Goal: Register for event/course

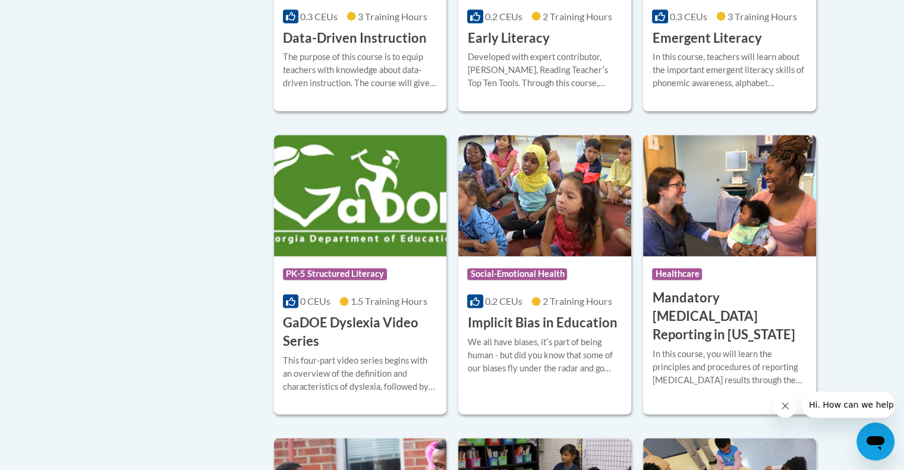
scroll to position [1439, 0]
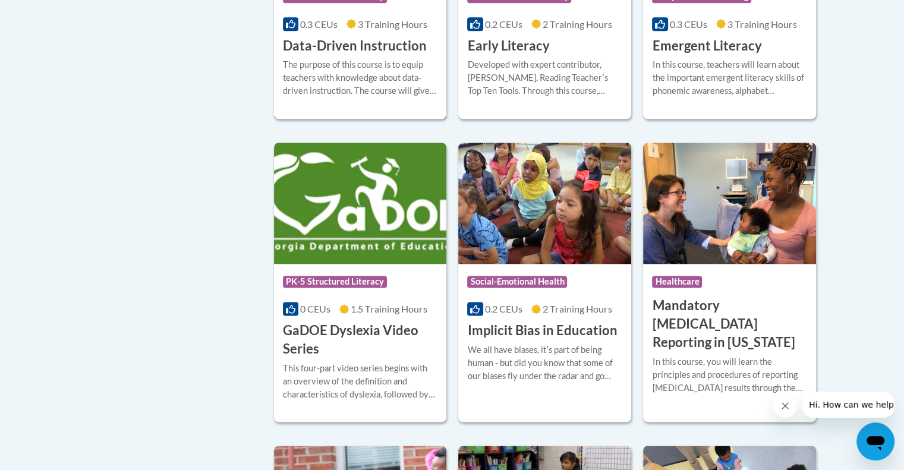
click at [339, 79] on div "The purpose of this course is to equip teachers with knowledge about data-drive…" at bounding box center [360, 77] width 155 height 39
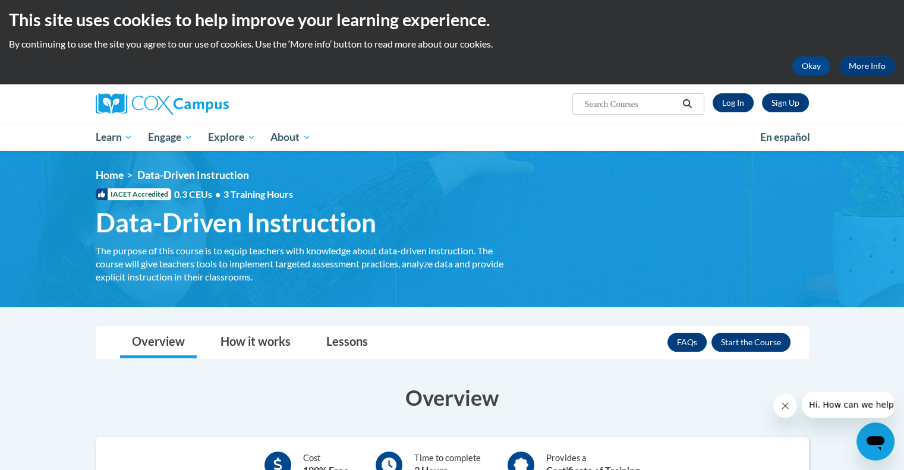
scroll to position [5, 0]
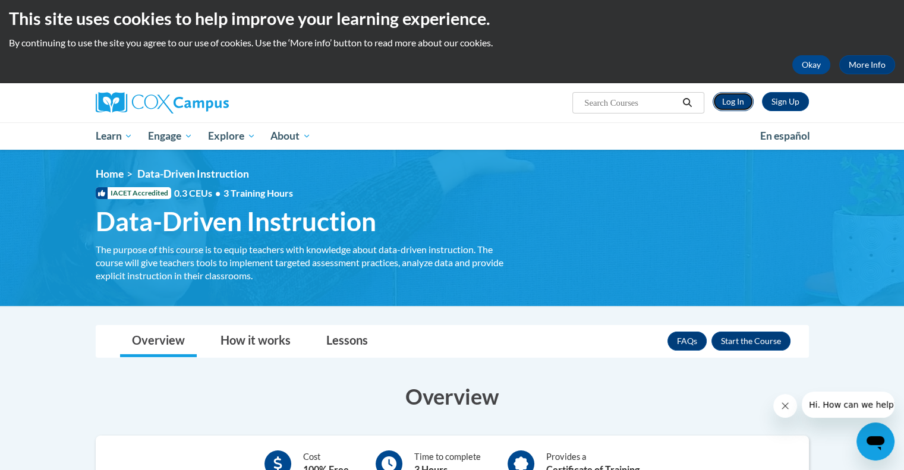
click at [735, 108] on link "Log In" at bounding box center [733, 101] width 41 height 19
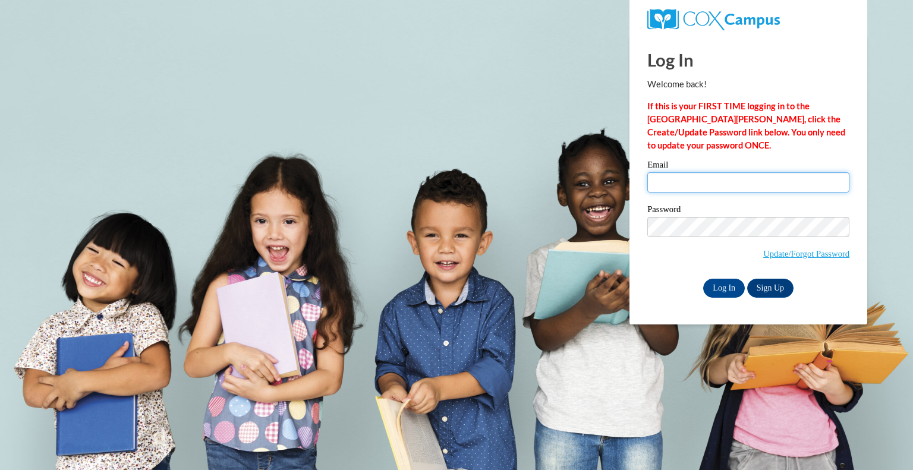
click at [754, 185] on input "Email" at bounding box center [748, 182] width 202 height 20
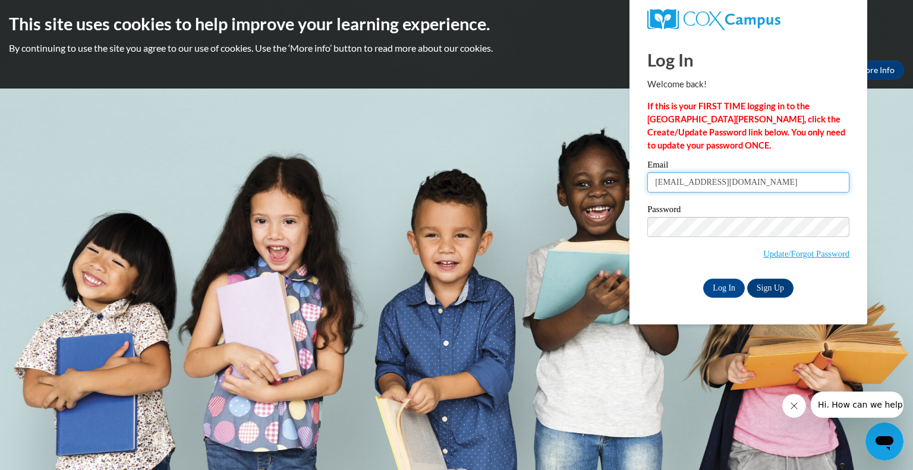
type input "csmit172@students.asurams.edu"
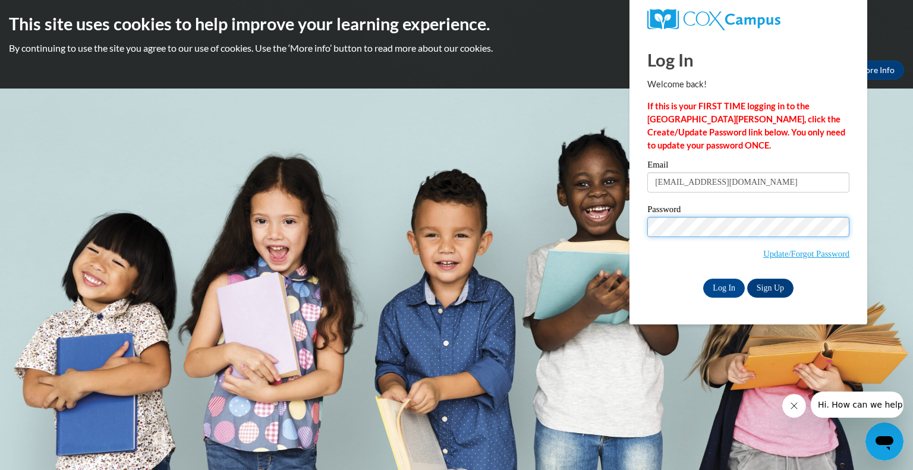
click at [703, 279] on input "Log In" at bounding box center [724, 288] width 42 height 19
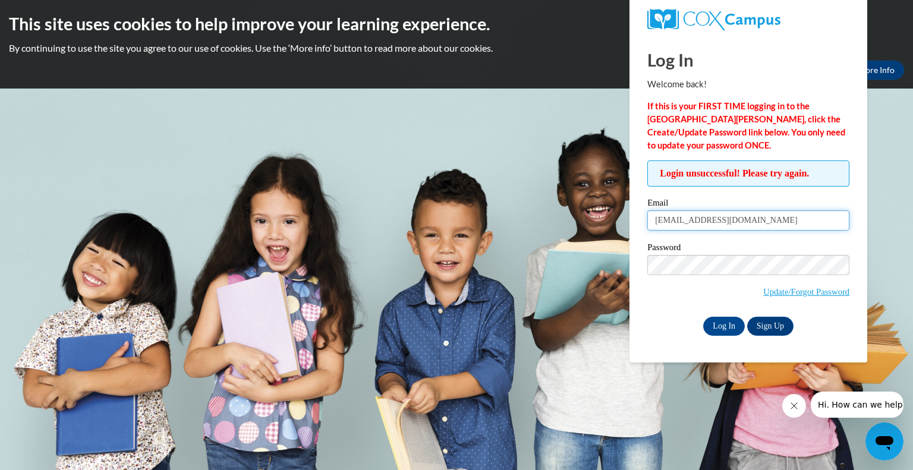
click at [770, 225] on input "csmit172@students.asurams.edu" at bounding box center [748, 220] width 202 height 20
click at [770, 225] on input "[EMAIL_ADDRESS][DOMAIN_NAME]" at bounding box center [748, 220] width 202 height 20
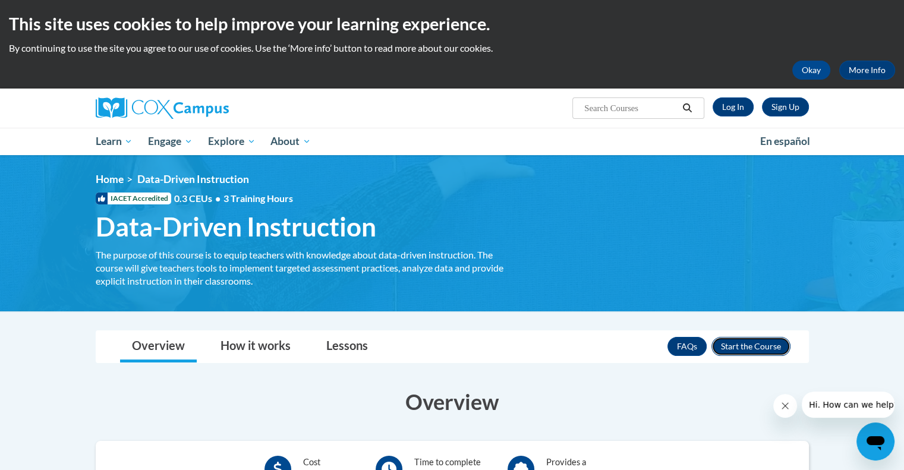
click at [753, 337] on button "Enroll" at bounding box center [751, 346] width 79 height 19
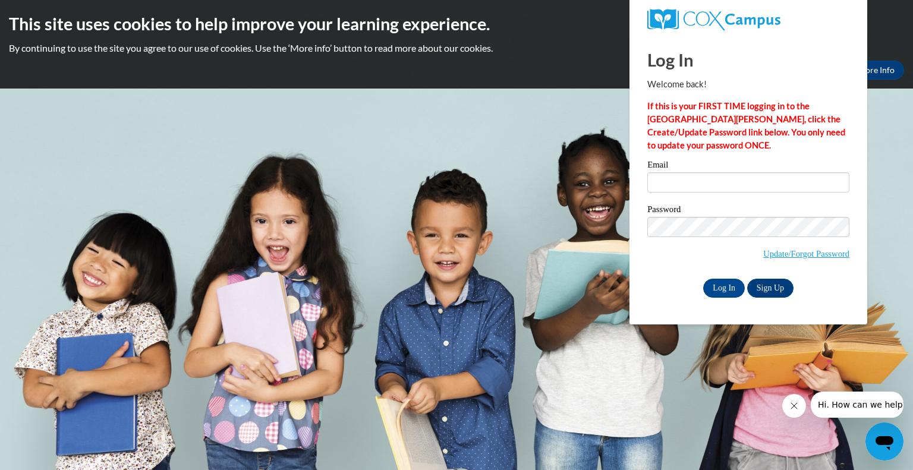
click at [705, 171] on label "Email" at bounding box center [748, 167] width 202 height 12
click at [705, 172] on input "Email" at bounding box center [748, 182] width 202 height 20
click at [715, 181] on input "Email" at bounding box center [748, 182] width 202 height 20
type input "csmit172@students.asurams.edu"
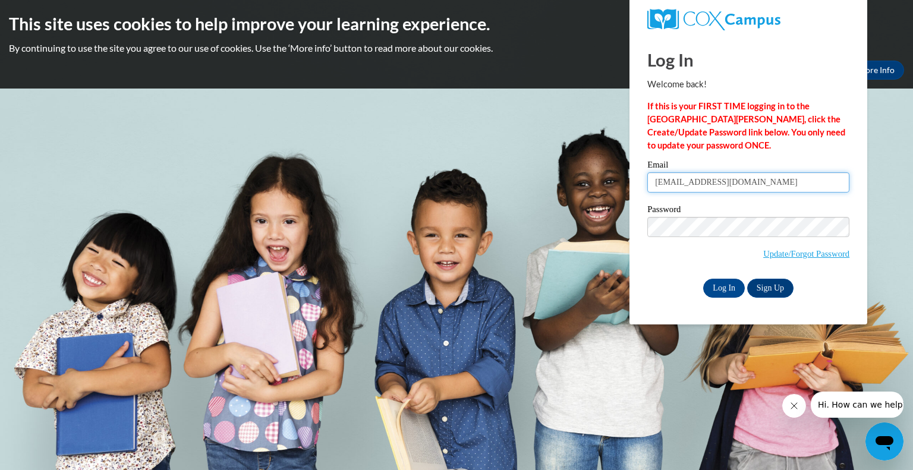
click at [734, 175] on input "csmit172@students.asurams.edu" at bounding box center [748, 182] width 202 height 20
click at [734, 175] on input "Email" at bounding box center [748, 182] width 202 height 20
type input "e20255022@dekalbschools.ga.org"
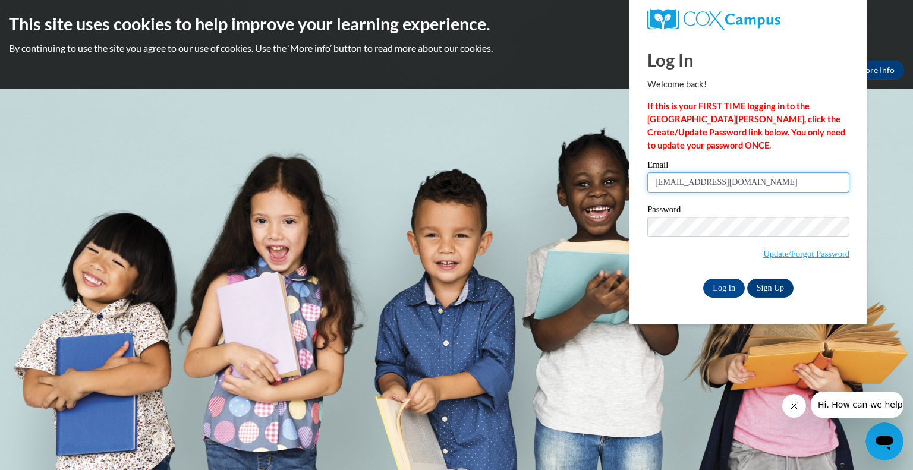
click at [744, 174] on input "e20255022@dekalbschools.ga.org" at bounding box center [748, 182] width 202 height 20
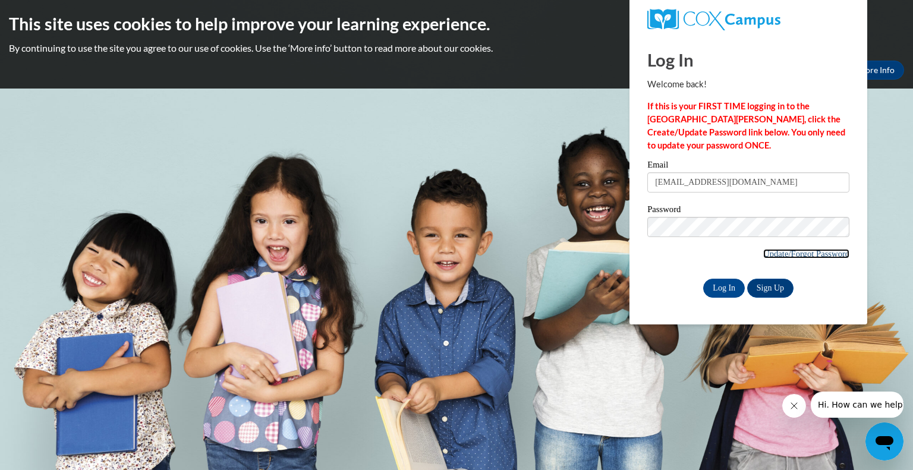
click at [800, 256] on link "Update/Forgot Password" at bounding box center [806, 254] width 86 height 10
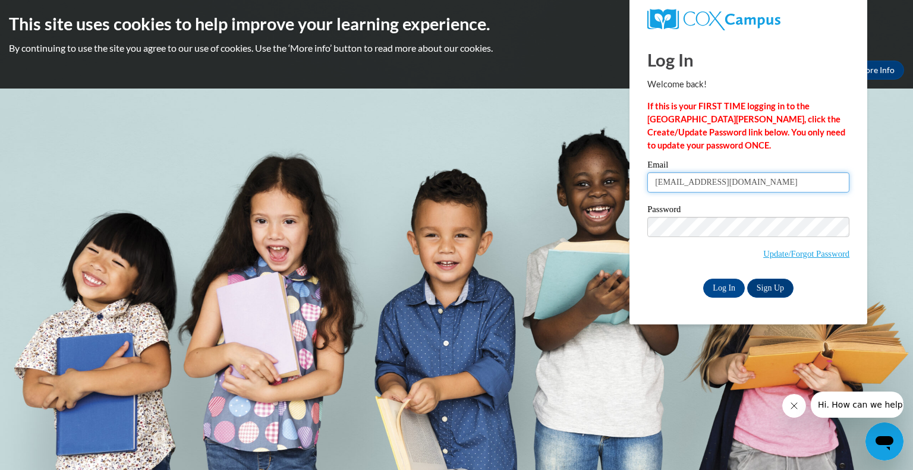
click at [721, 189] on input "e20255022@dekalbschools.ga.org" at bounding box center [748, 182] width 202 height 20
click at [721, 174] on input "e20255022@dekalbschools.ga.org" at bounding box center [748, 182] width 202 height 20
type input "x"
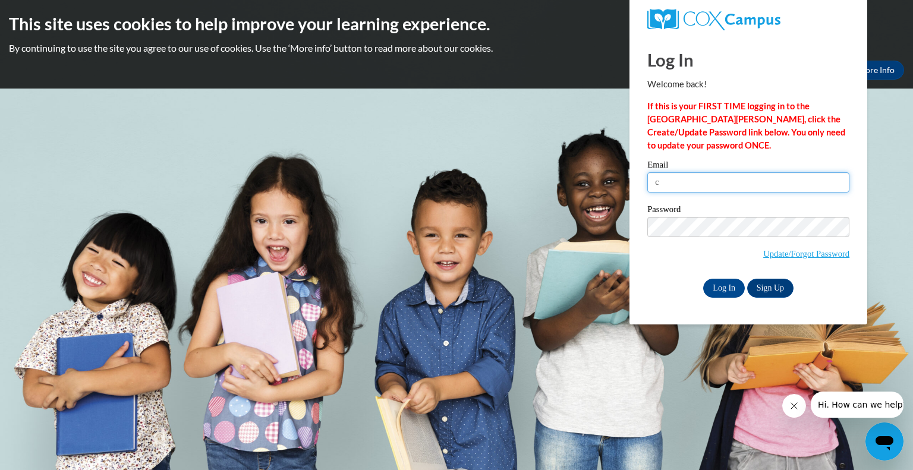
type input "csmit172@students.asurams.edu"
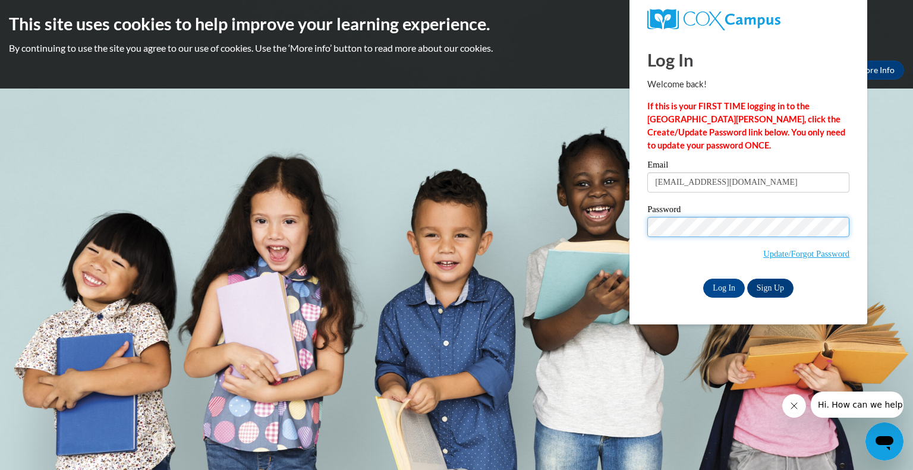
click at [703, 279] on input "Log In" at bounding box center [724, 288] width 42 height 19
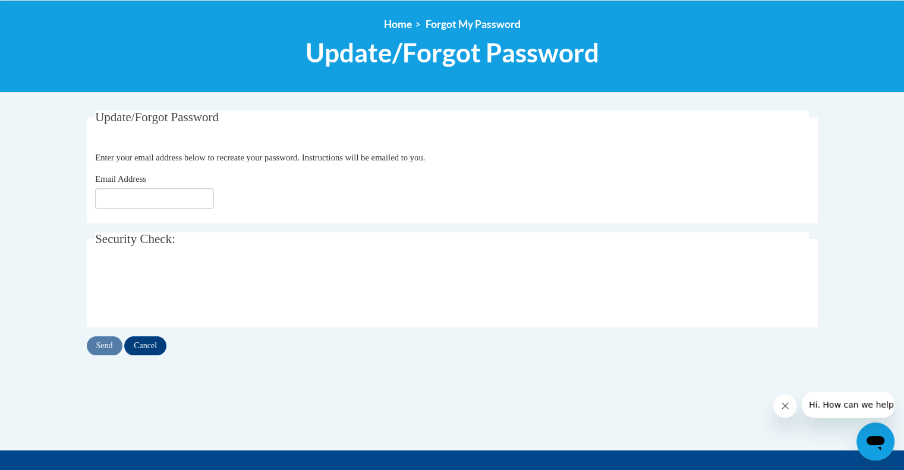
scroll to position [128, 0]
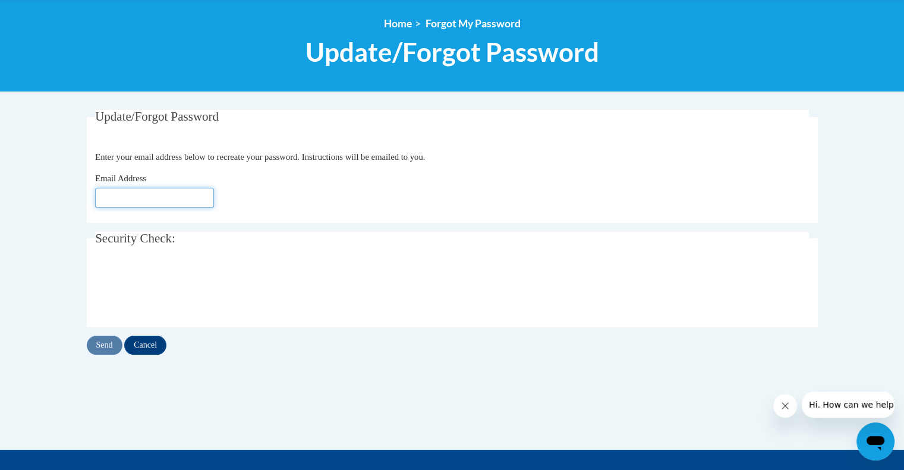
click at [210, 200] on input "Email Address" at bounding box center [154, 198] width 119 height 20
type input "csmit172@students.asurams.edu"
click at [114, 343] on input "Send" at bounding box center [105, 345] width 36 height 19
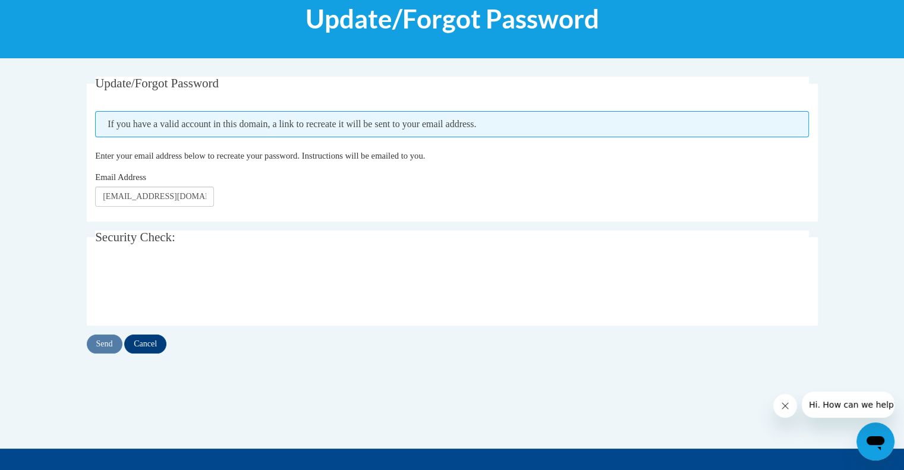
scroll to position [164, 0]
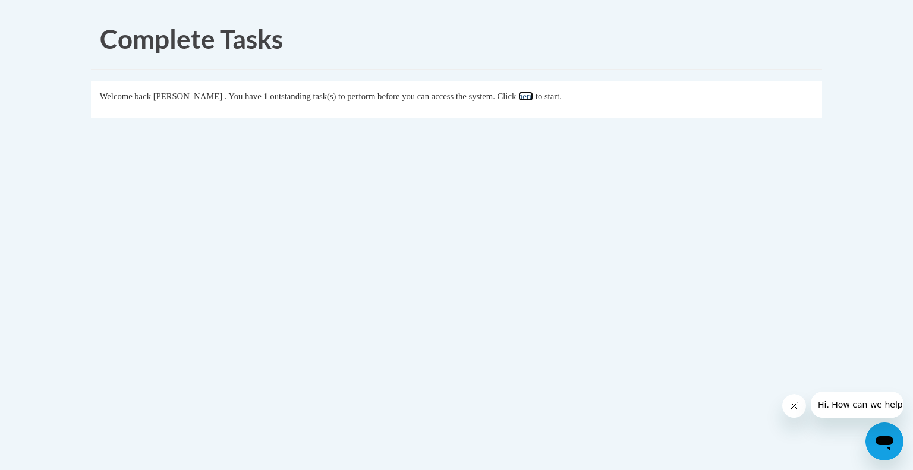
click at [533, 100] on link "here" at bounding box center [525, 97] width 15 height 10
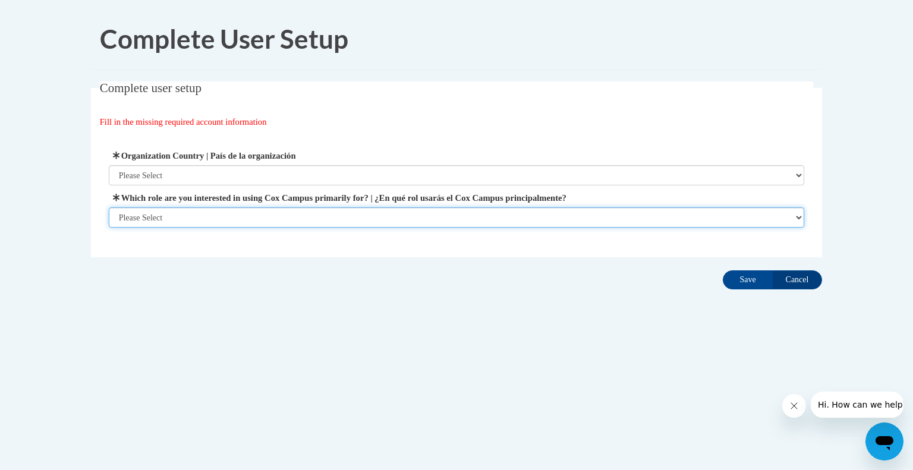
click at [508, 221] on select "Please Select College/University | Colegio/Universidad Community/Nonprofit Part…" at bounding box center [457, 217] width 696 height 20
click at [109, 228] on select "Please Select College/University | Colegio/Universidad Community/Nonprofit Part…" at bounding box center [457, 217] width 696 height 20
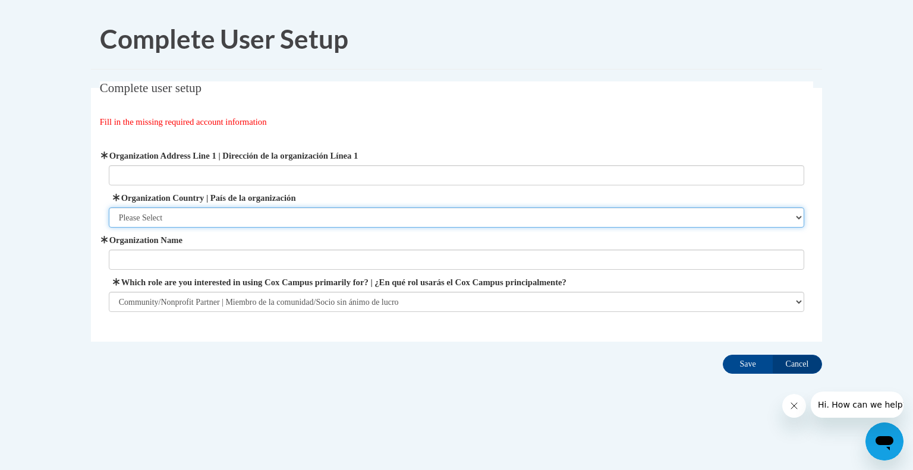
click at [372, 211] on select "Please Select United States | Estados Unidos Outside of the United States | Fue…" at bounding box center [457, 217] width 696 height 20
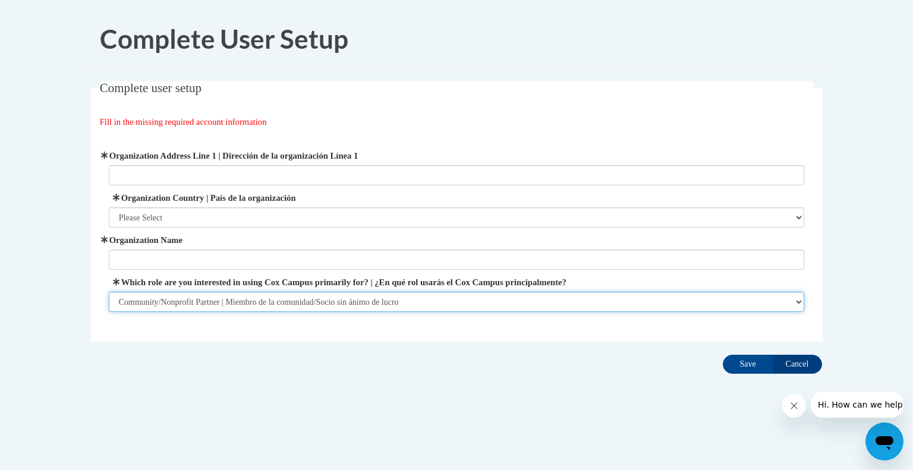
click at [352, 304] on select "Please Select College/University | Colegio/Universidad Community/Nonprofit Part…" at bounding box center [457, 302] width 696 height 20
select select "5a18ea06-2b54-4451-96f2-d152daf9eac5"
click at [109, 292] on select "Please Select College/University | Colegio/Universidad Community/Nonprofit Part…" at bounding box center [457, 302] width 696 height 20
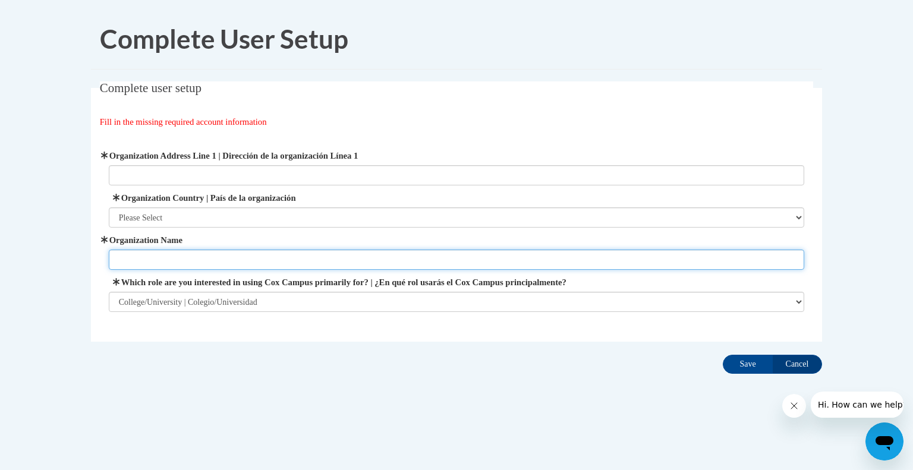
click at [266, 262] on input "Organization Name" at bounding box center [457, 260] width 696 height 20
type input "Albany State University"
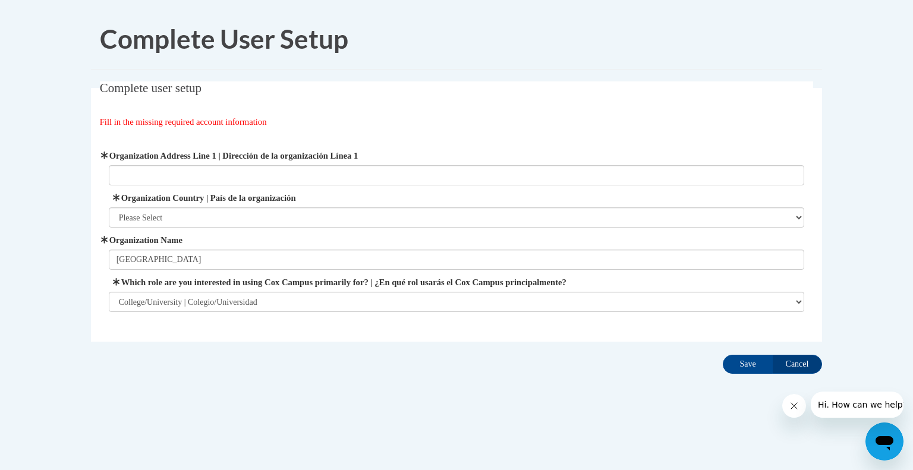
click at [258, 228] on div "Organization Address Line 1 | Dirección de la organización Línea 1 Organization…" at bounding box center [457, 230] width 696 height 163
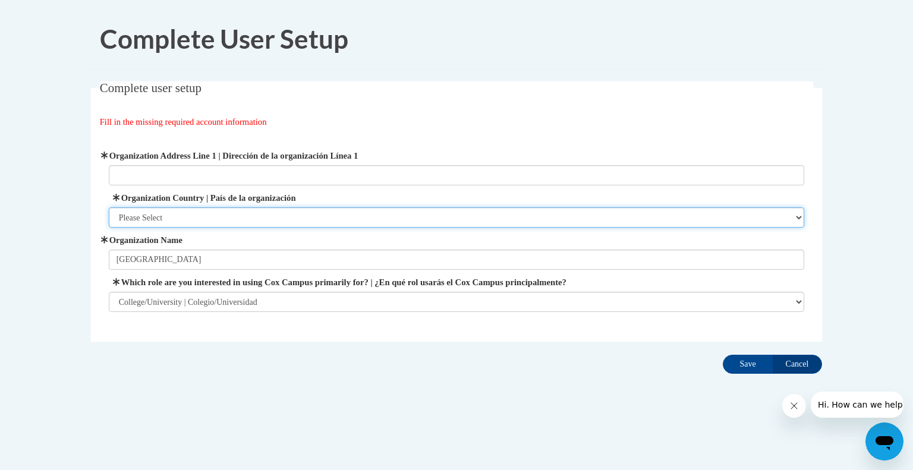
click at [258, 226] on select "Please Select United States | Estados Unidos Outside of the United States | Fue…" at bounding box center [457, 217] width 696 height 20
select select "ad49bcad-a171-4b2e-b99c-48b446064914"
click at [109, 207] on select "Please Select United States | Estados Unidos Outside of the United States | Fue…" at bounding box center [457, 217] width 696 height 20
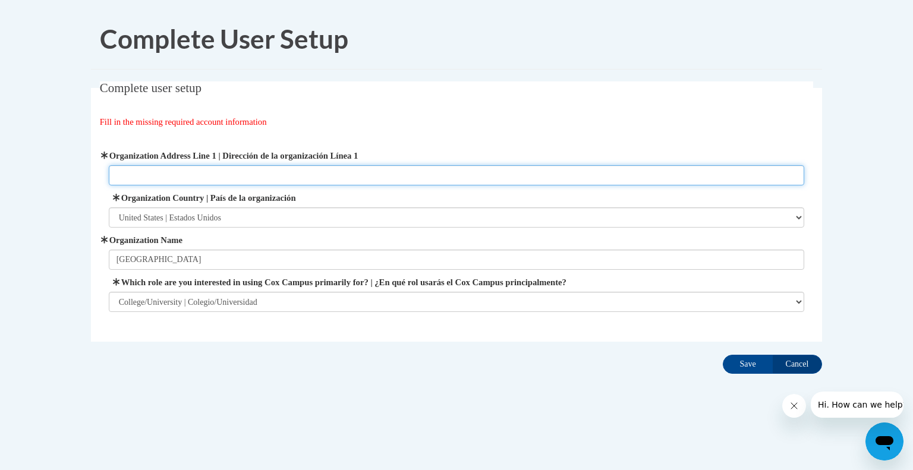
click at [192, 175] on input "Organization Address Line 1 | Dirección de la organización Línea 1" at bounding box center [457, 175] width 696 height 20
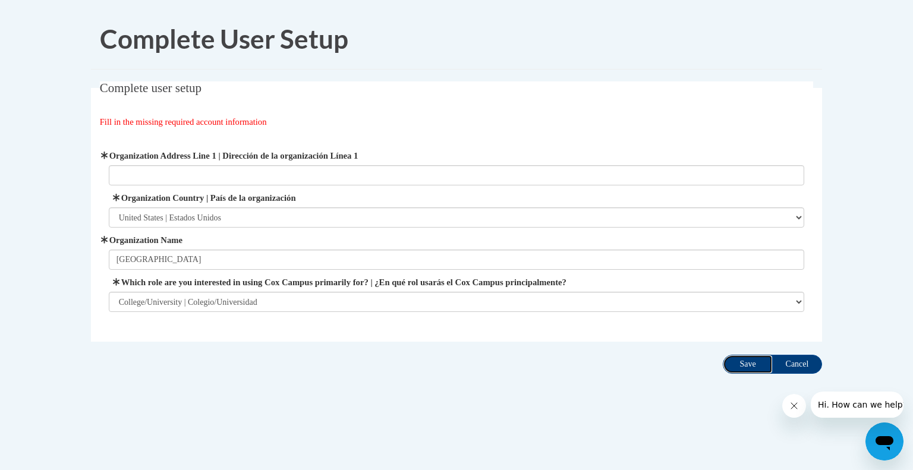
click at [744, 356] on input "Save" at bounding box center [748, 364] width 50 height 19
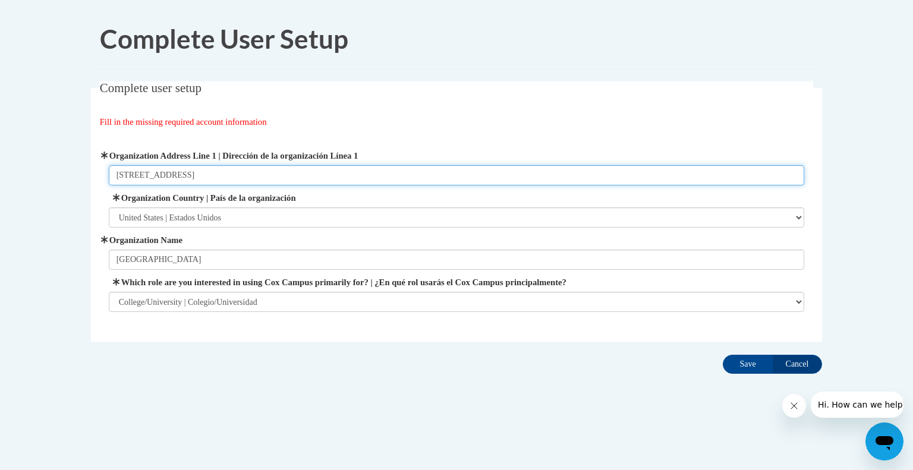
type input "504 college drive"
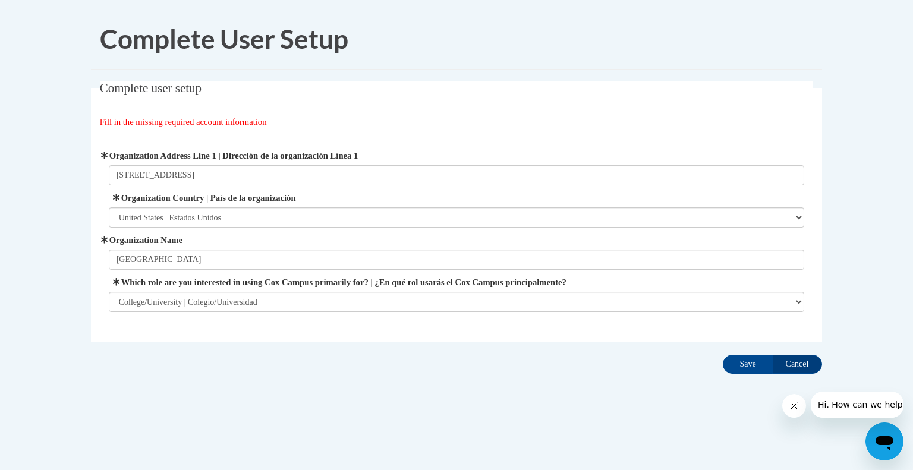
click at [733, 379] on div "Complete User Setup Complete user setup Fill in the missing required account in…" at bounding box center [456, 229] width 749 height 441
click at [746, 363] on input "Save" at bounding box center [748, 364] width 50 height 19
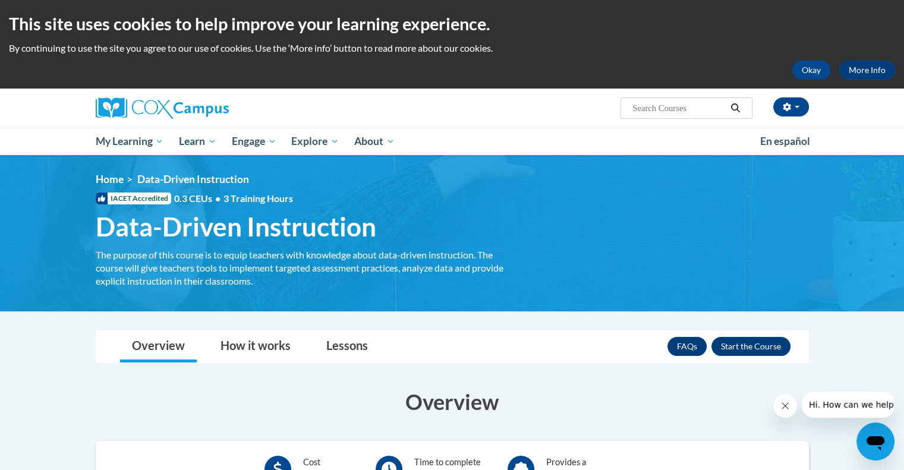
scroll to position [98, 0]
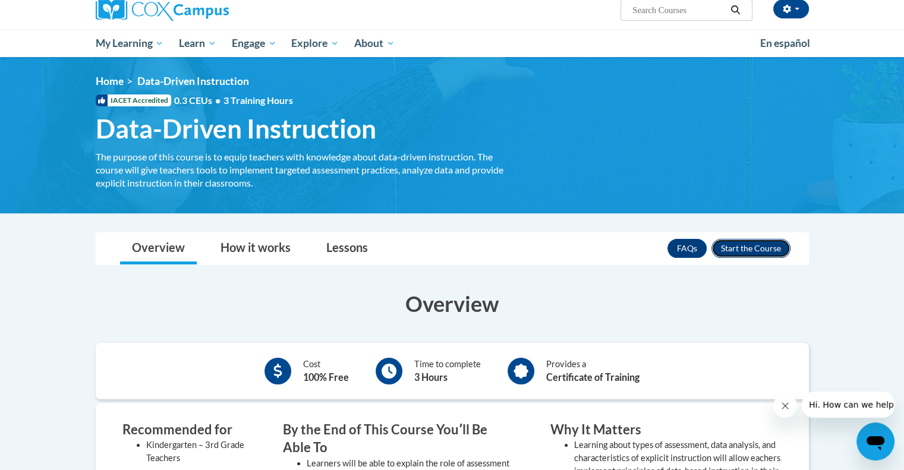
click at [751, 245] on button "Enroll" at bounding box center [751, 248] width 79 height 19
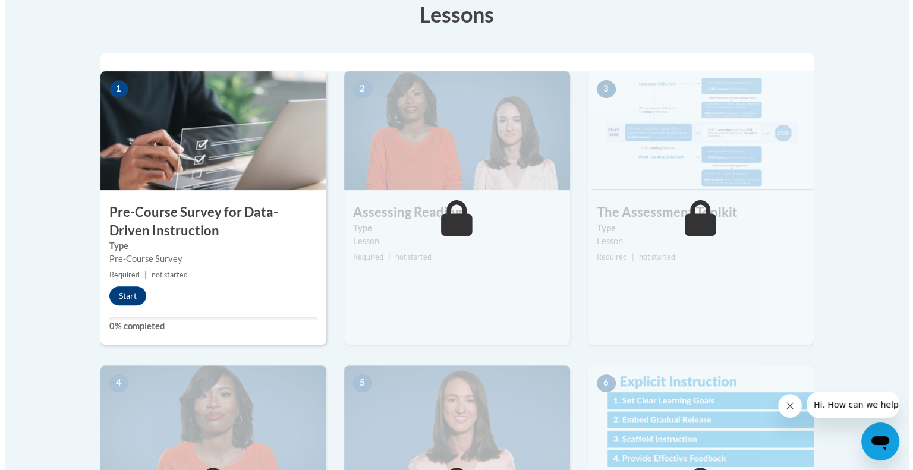
scroll to position [352, 0]
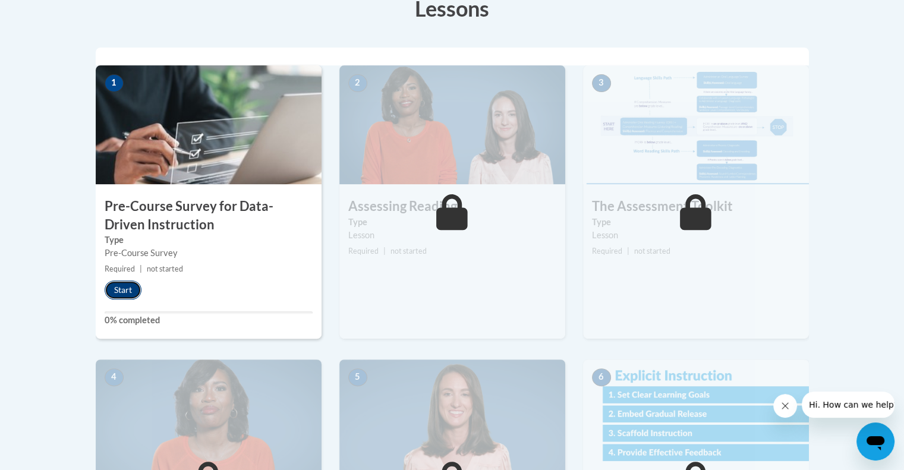
click at [133, 287] on button "Start" at bounding box center [123, 290] width 37 height 19
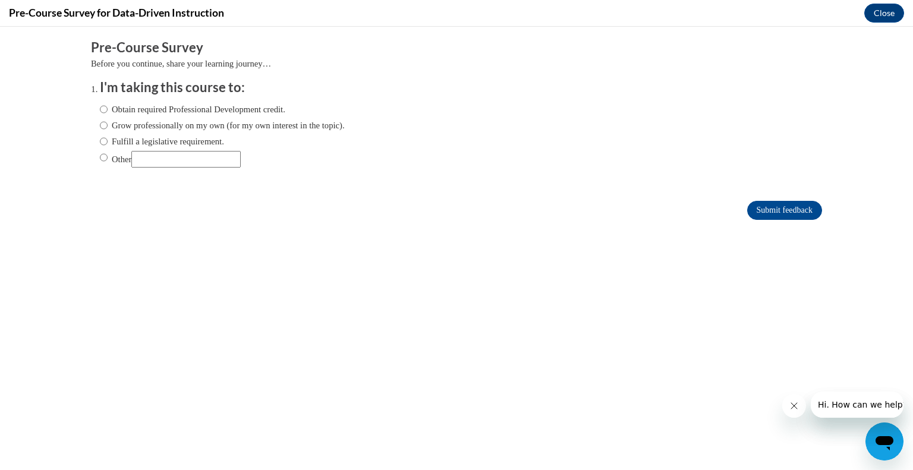
scroll to position [0, 0]
click at [172, 129] on label "Grow professionally on my own (for my own interest in the topic)." at bounding box center [222, 125] width 245 height 13
click at [108, 129] on input "Grow professionally on my own (for my own interest in the topic)." at bounding box center [104, 125] width 8 height 13
radio input "true"
click at [796, 204] on input "Submit feedback" at bounding box center [784, 210] width 75 height 19
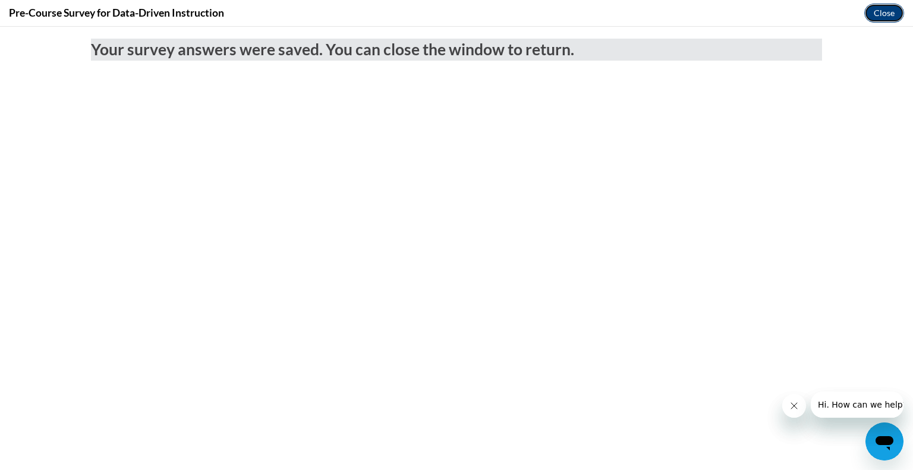
click at [885, 17] on button "Close" at bounding box center [884, 13] width 40 height 19
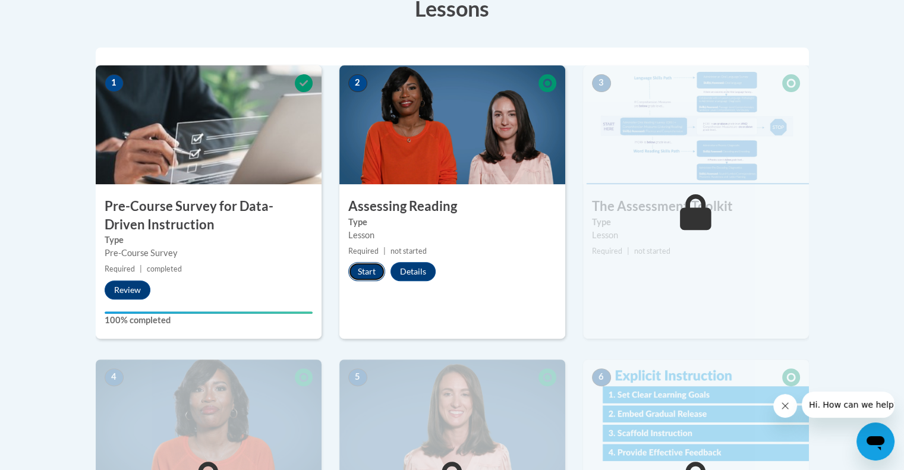
click at [370, 268] on button "Start" at bounding box center [366, 271] width 37 height 19
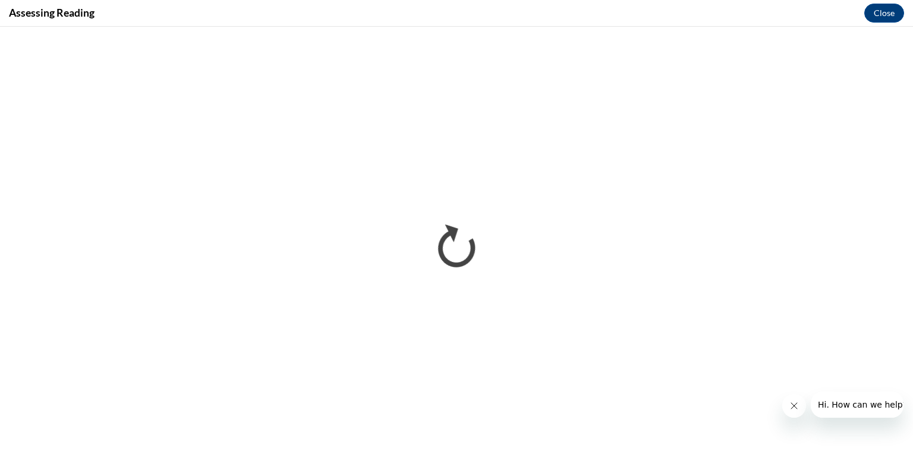
click at [784, 410] on button "Close message from company" at bounding box center [794, 406] width 24 height 24
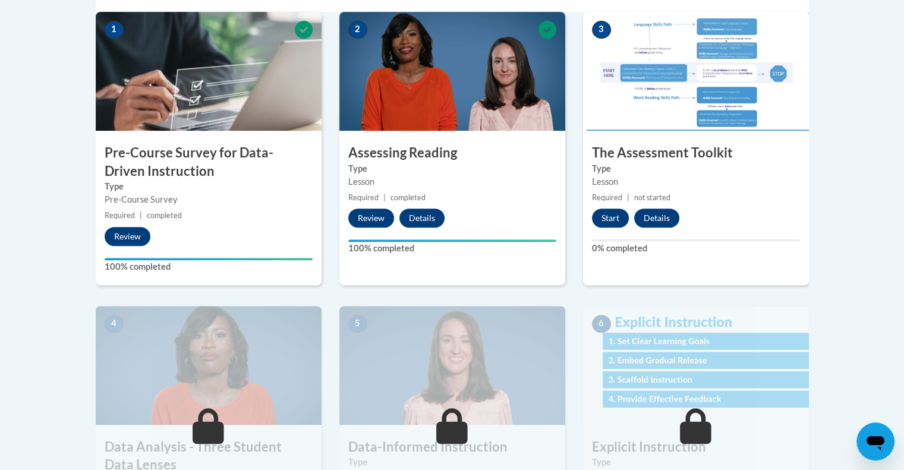
scroll to position [401, 0]
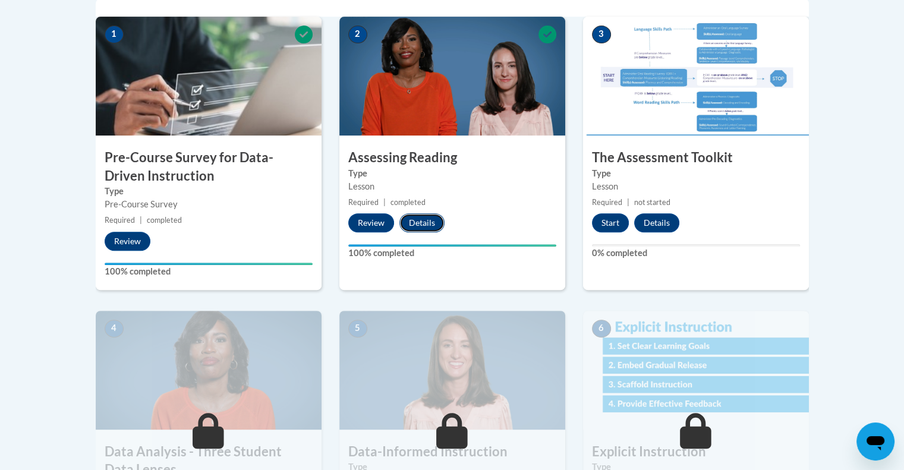
click at [408, 218] on button "Details" at bounding box center [422, 222] width 45 height 19
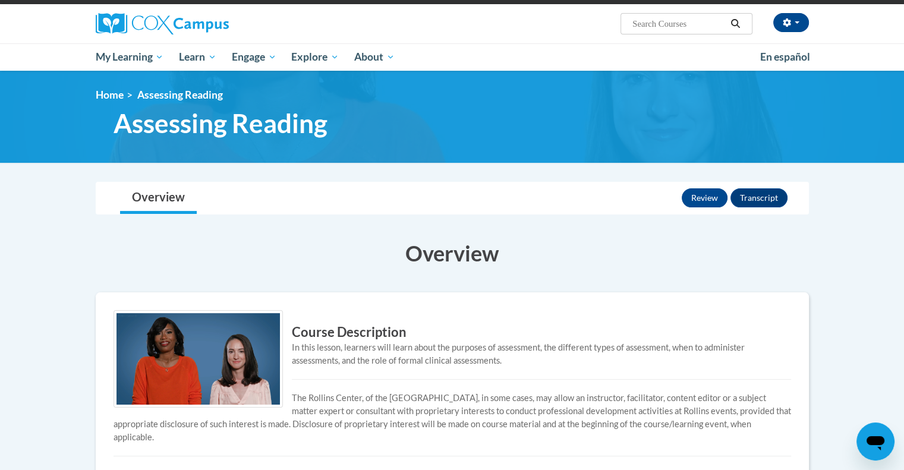
scroll to position [77, 0]
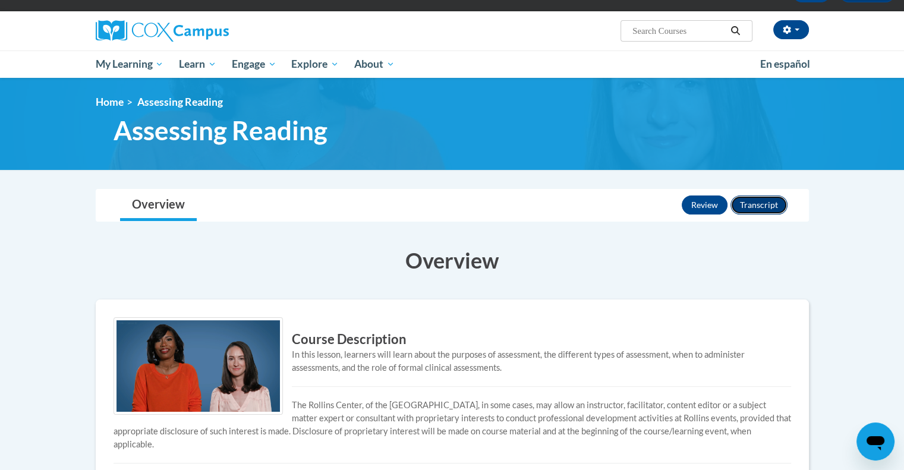
click at [778, 206] on button "Transcript" at bounding box center [759, 205] width 57 height 19
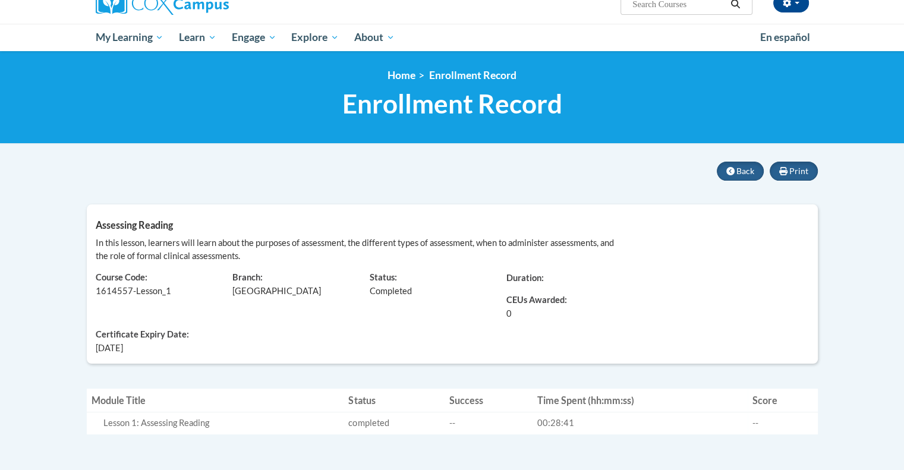
scroll to position [115, 0]
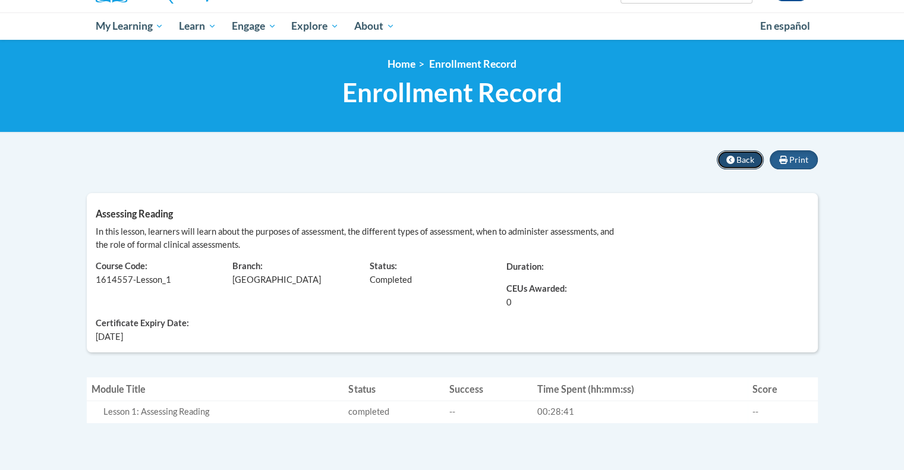
click at [753, 159] on span "Back" at bounding box center [746, 160] width 18 height 10
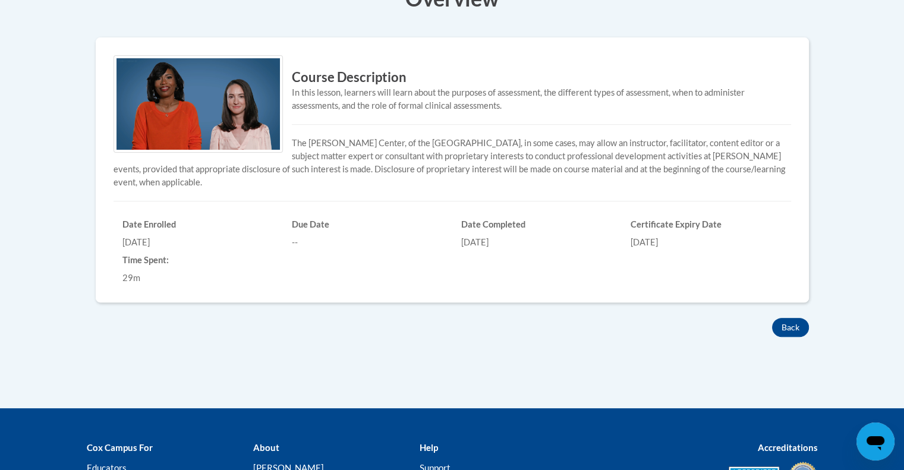
scroll to position [283, 0]
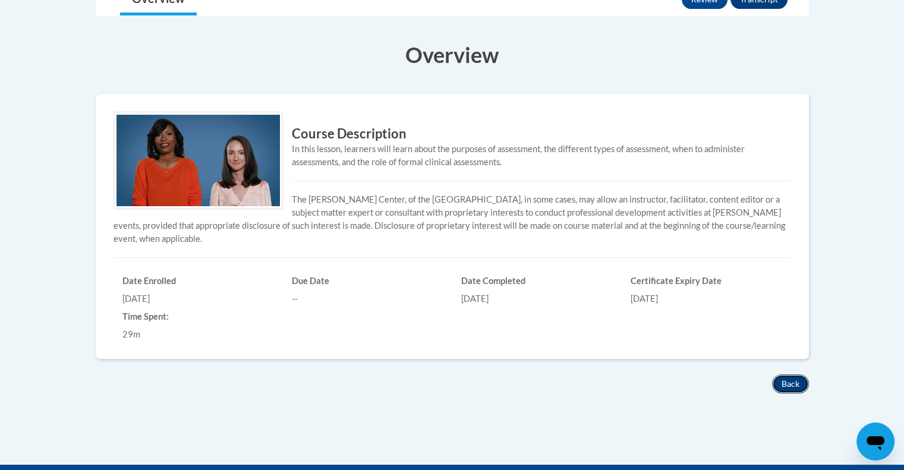
click at [800, 375] on button "Back" at bounding box center [790, 384] width 37 height 19
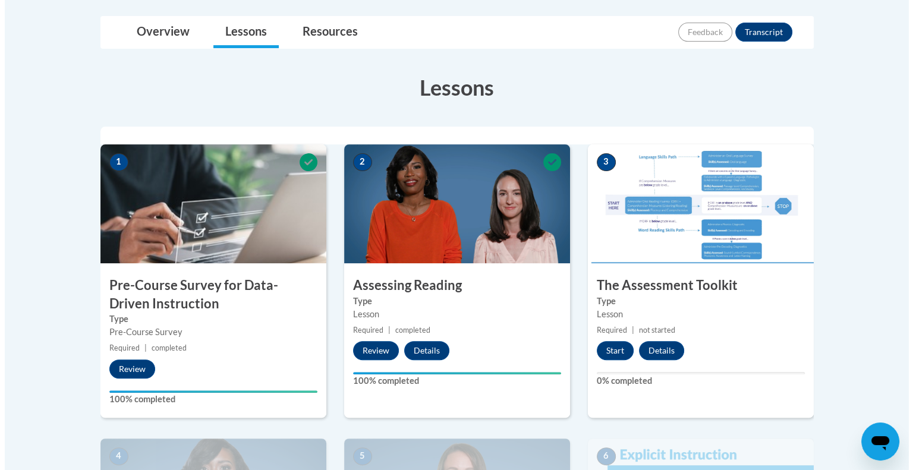
scroll to position [296, 0]
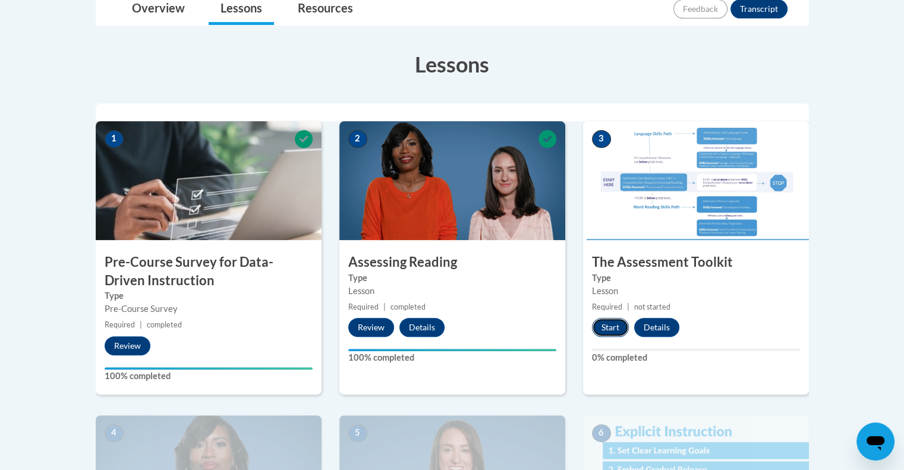
click at [611, 325] on button "Start" at bounding box center [610, 327] width 37 height 19
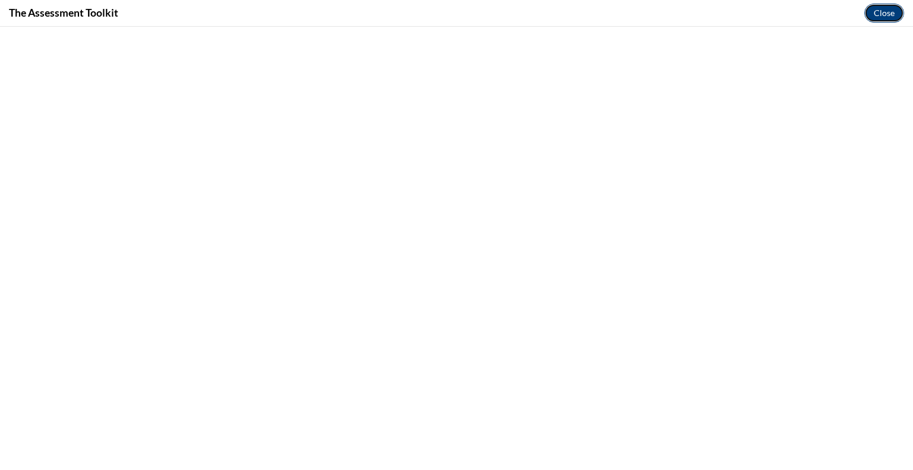
click at [892, 13] on button "Close" at bounding box center [884, 13] width 40 height 19
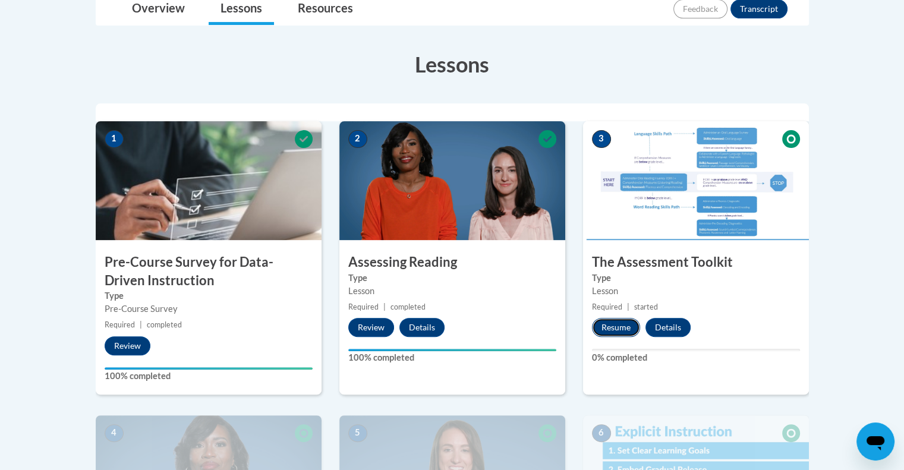
click at [625, 321] on button "Resume" at bounding box center [616, 327] width 48 height 19
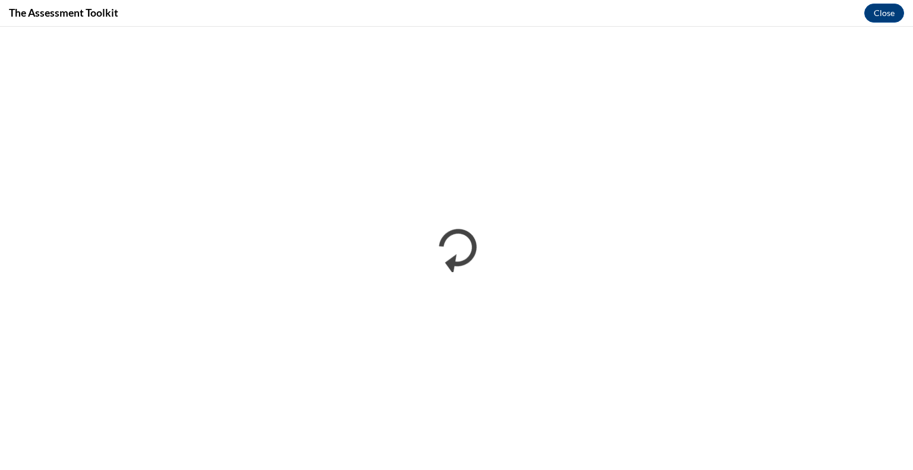
scroll to position [0, 0]
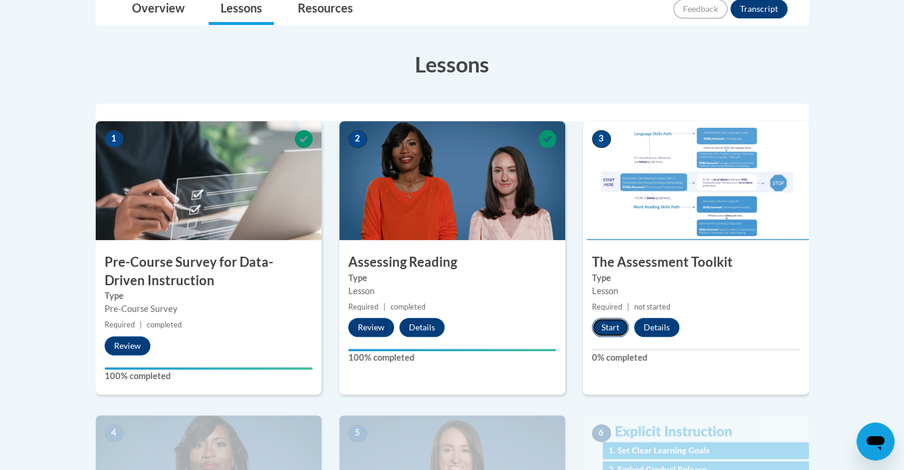
click at [621, 319] on button "Start" at bounding box center [610, 327] width 37 height 19
